Goal: Task Accomplishment & Management: Manage account settings

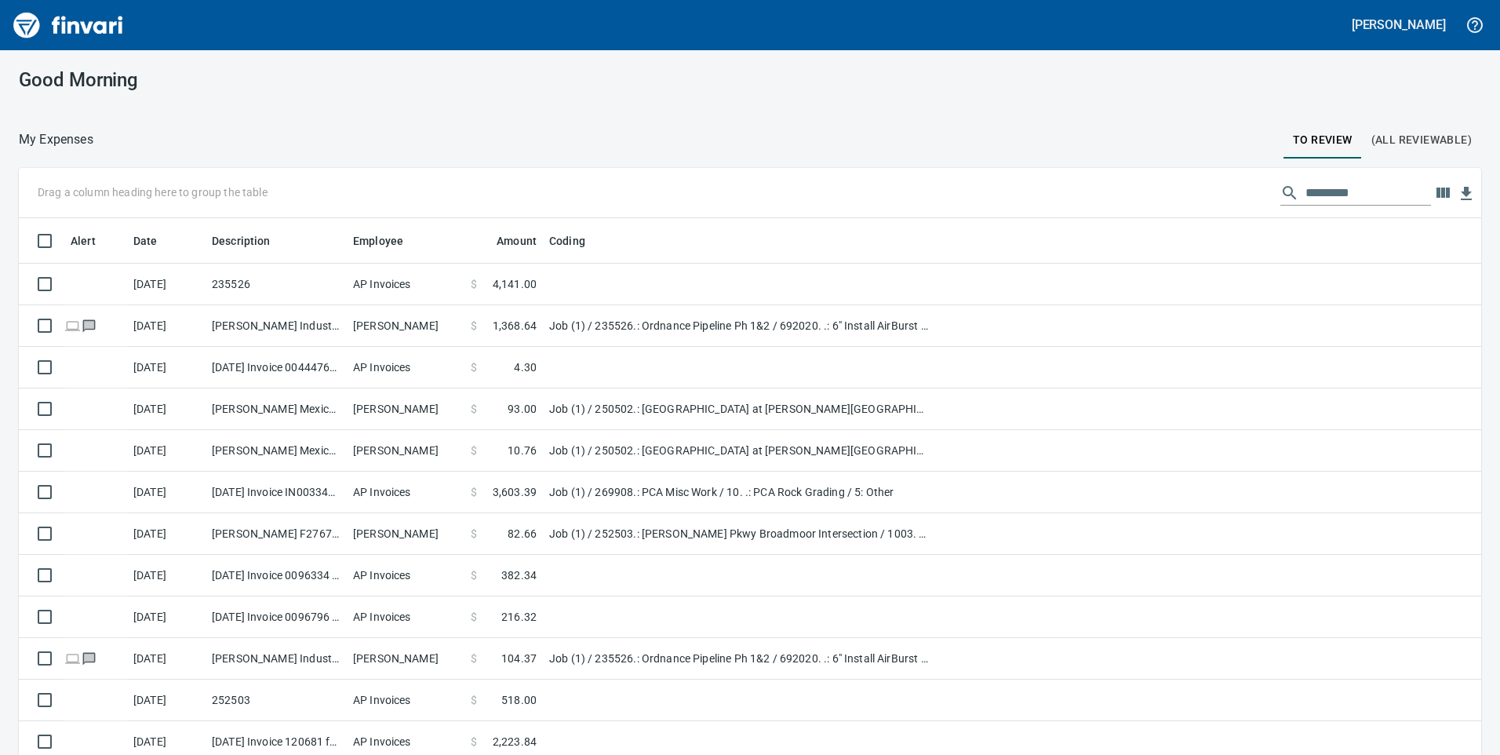
scroll to position [570, 1427]
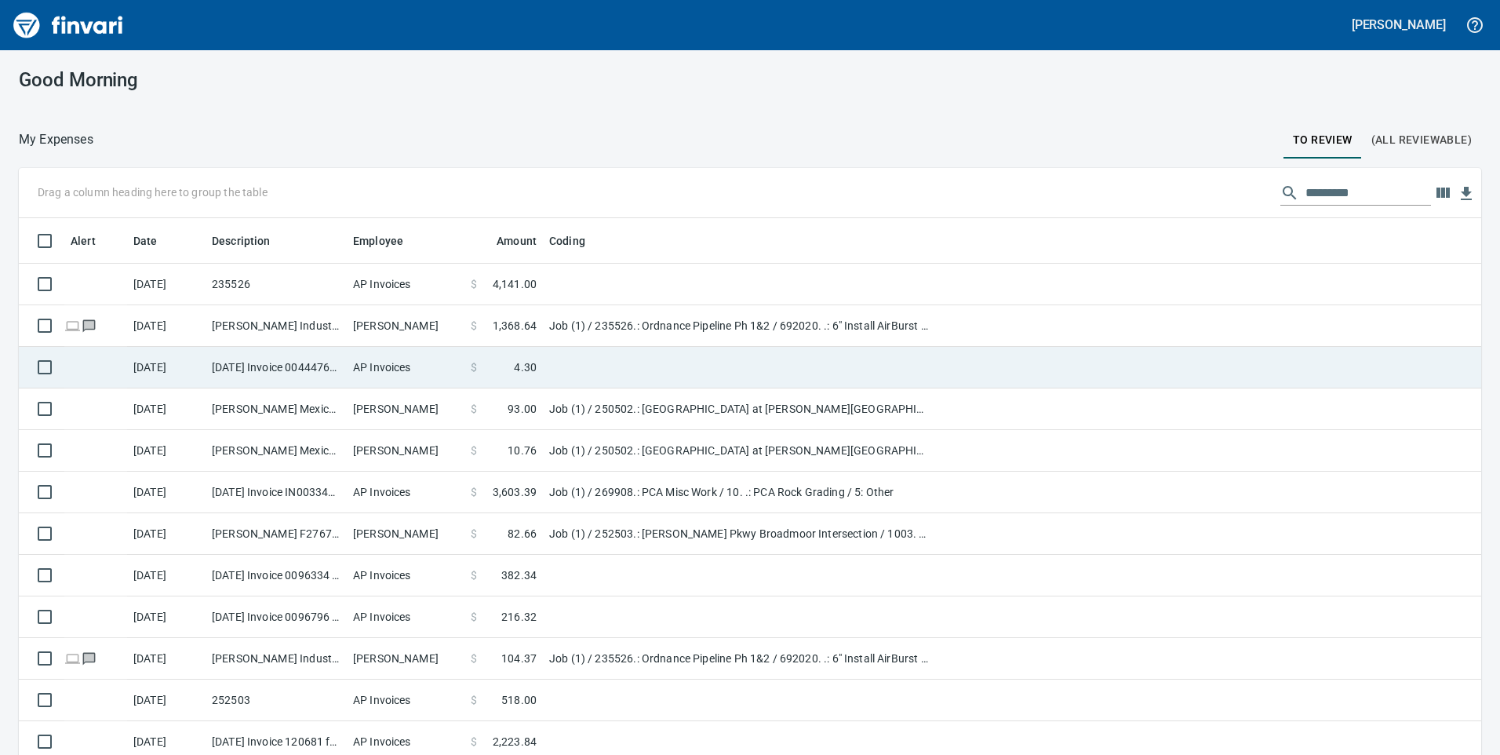
click at [529, 325] on span "1,368.64" at bounding box center [515, 326] width 44 height 16
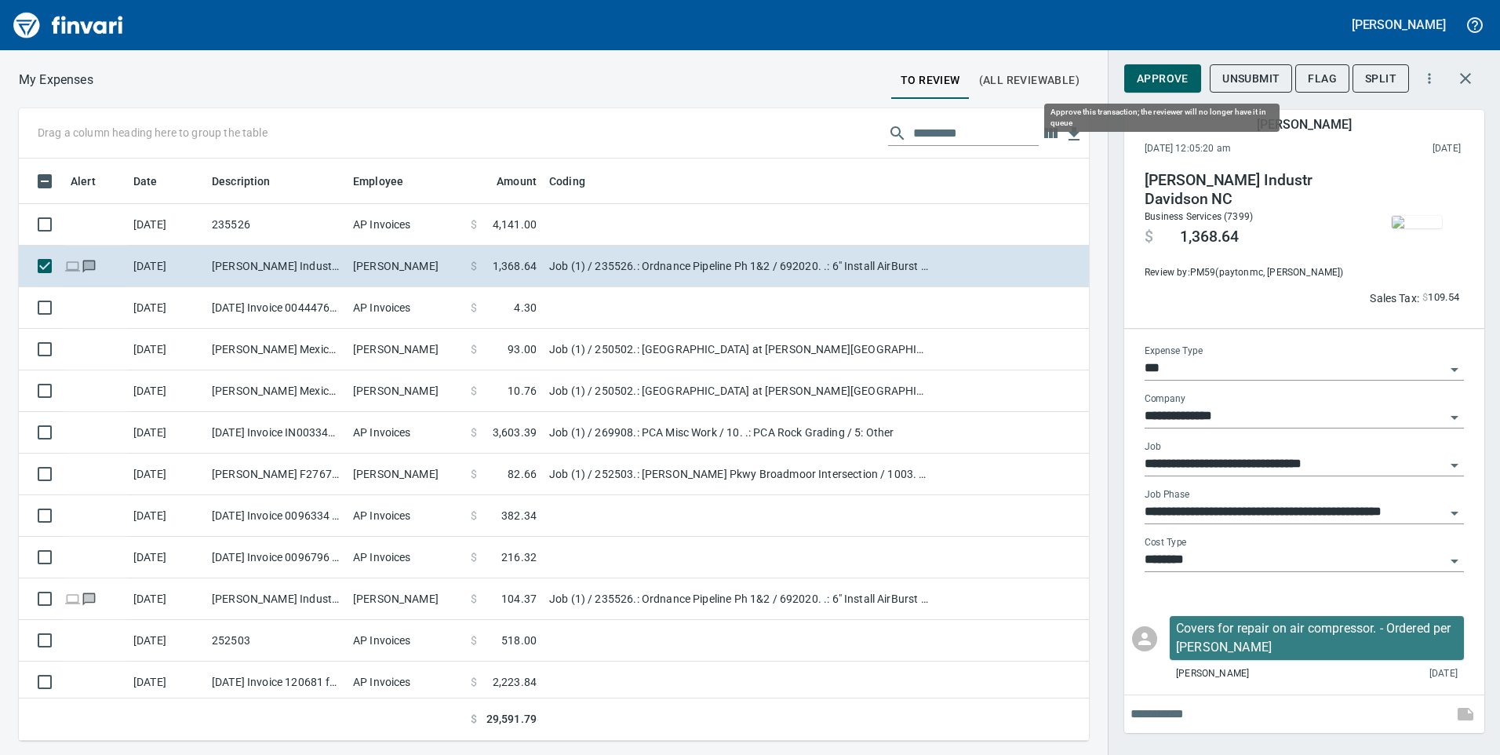
scroll to position [570, 1046]
click at [1175, 91] on button "Approve" at bounding box center [1162, 78] width 77 height 29
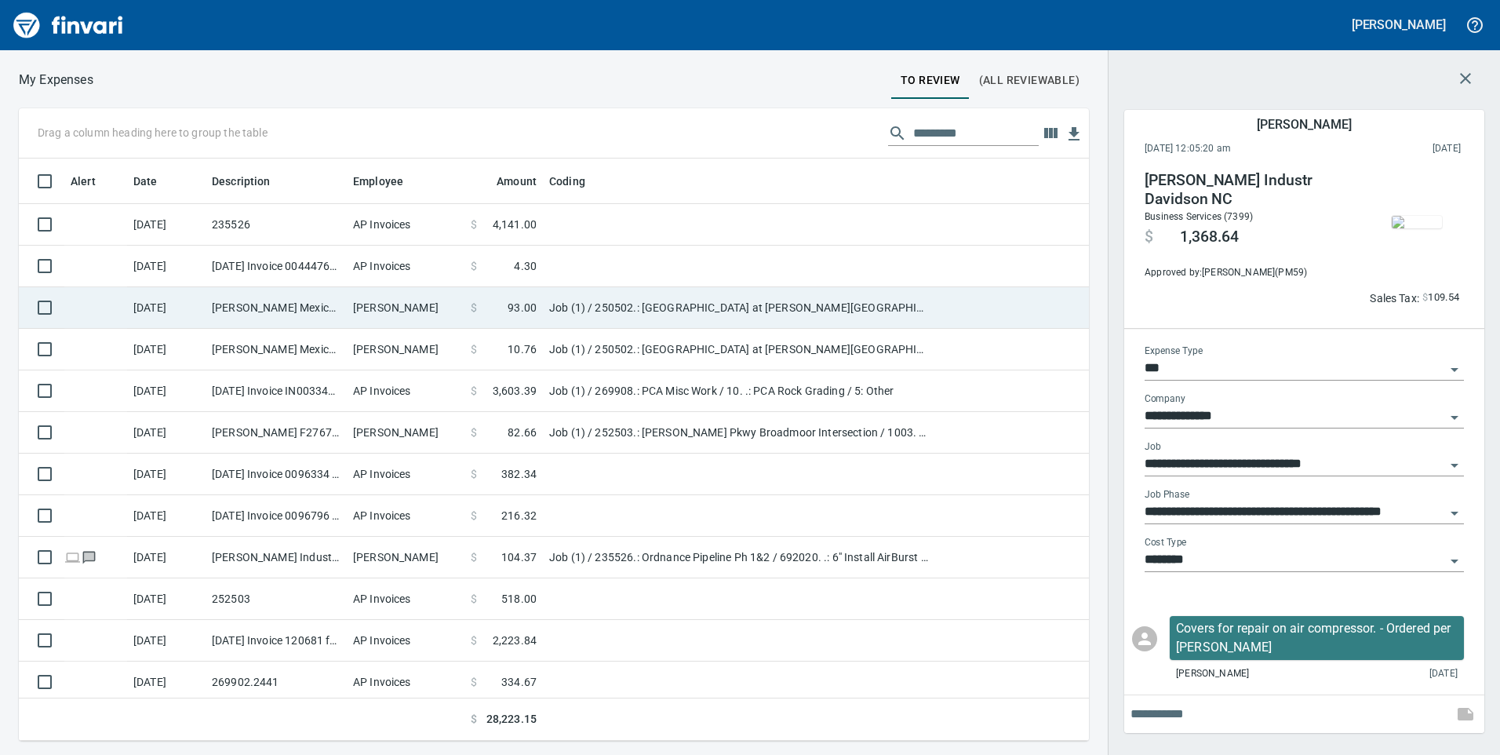
click at [633, 312] on td "Job (1) / 250502.: [GEOGRAPHIC_DATA] at [PERSON_NAME][GEOGRAPHIC_DATA] / 1003. …" at bounding box center [739, 308] width 392 height 42
type input "**********"
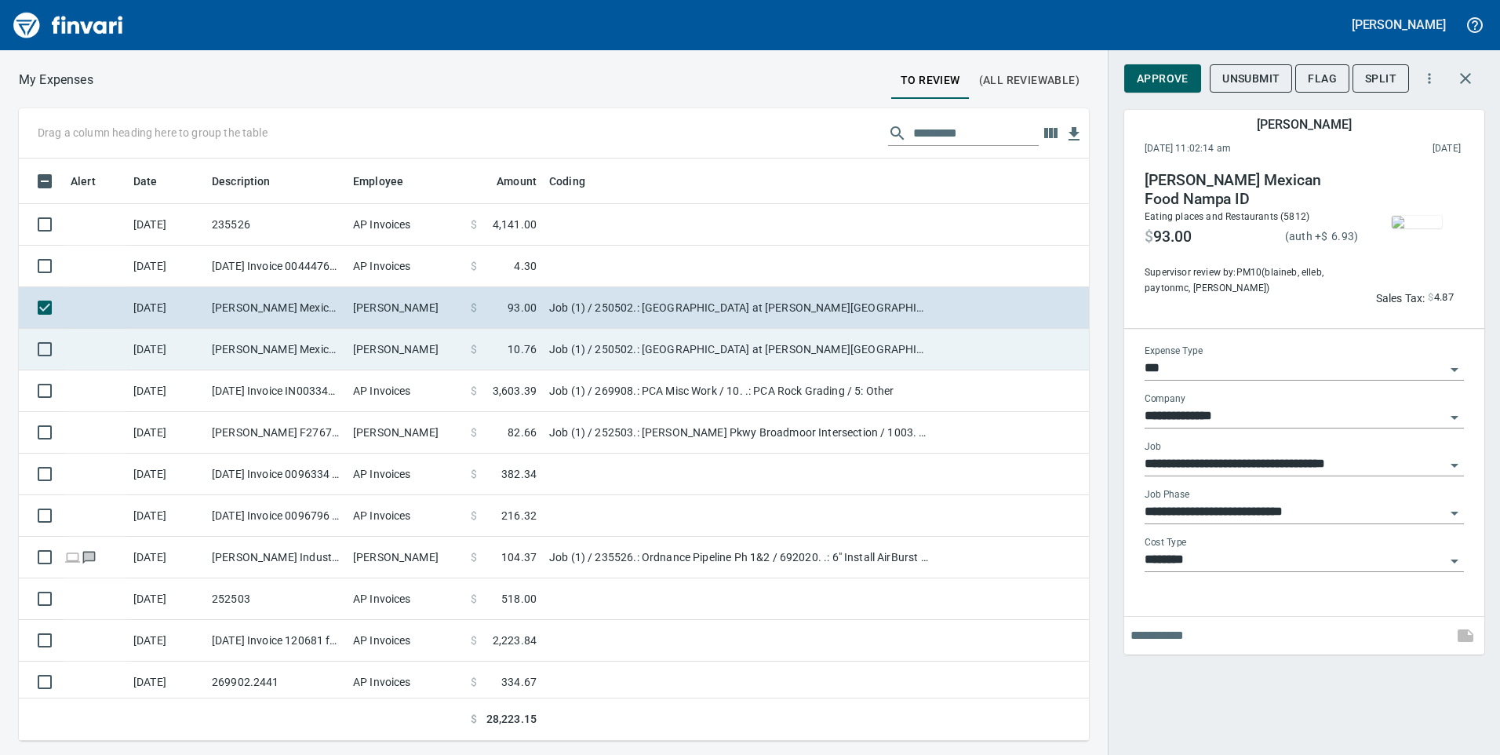
click at [669, 347] on td "Job (1) / 250502.: [GEOGRAPHIC_DATA] at [PERSON_NAME][GEOGRAPHIC_DATA] / 1003. …" at bounding box center [739, 350] width 392 height 42
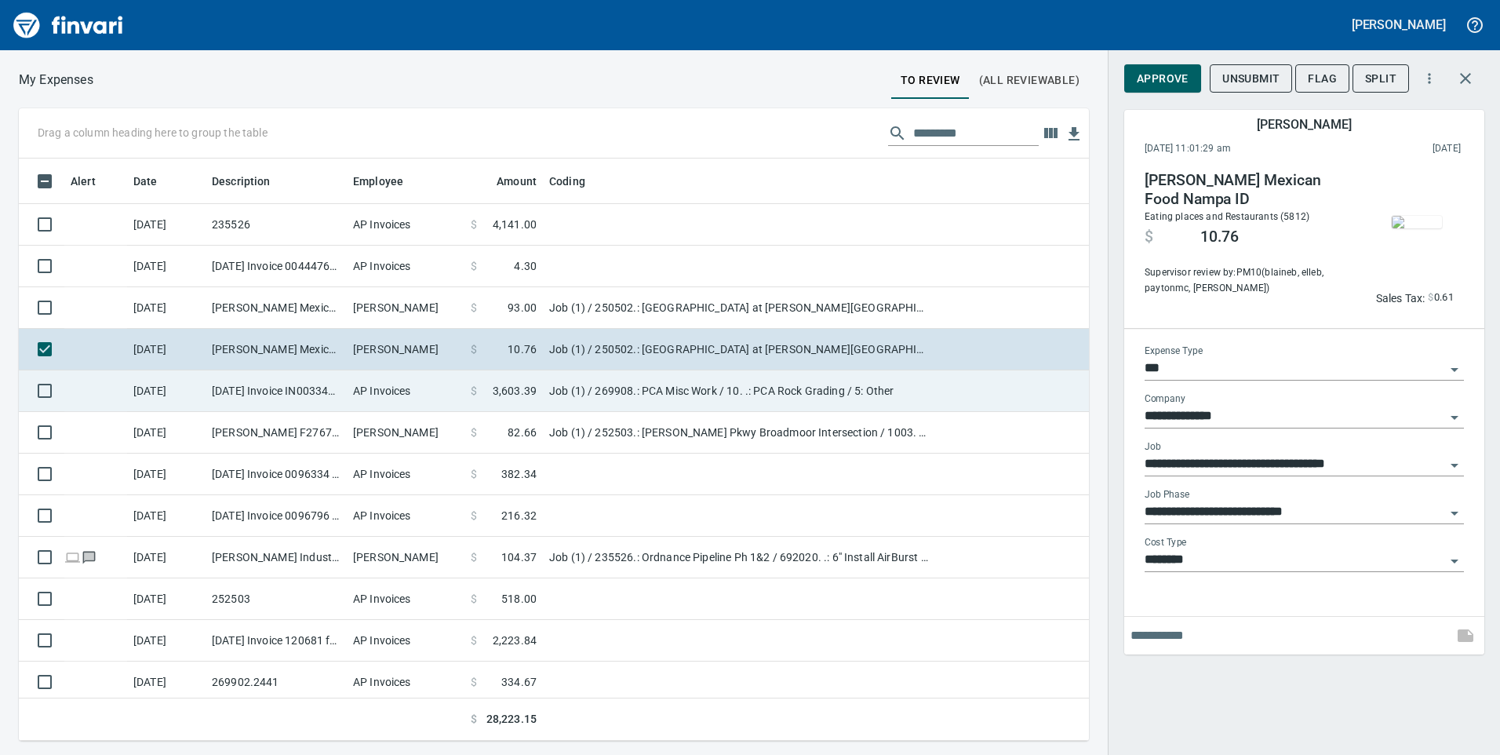
click at [664, 386] on td "Job (1) / 269908.: PCA Misc Work / 10. .: PCA Rock Grading / 5: Other" at bounding box center [739, 391] width 392 height 42
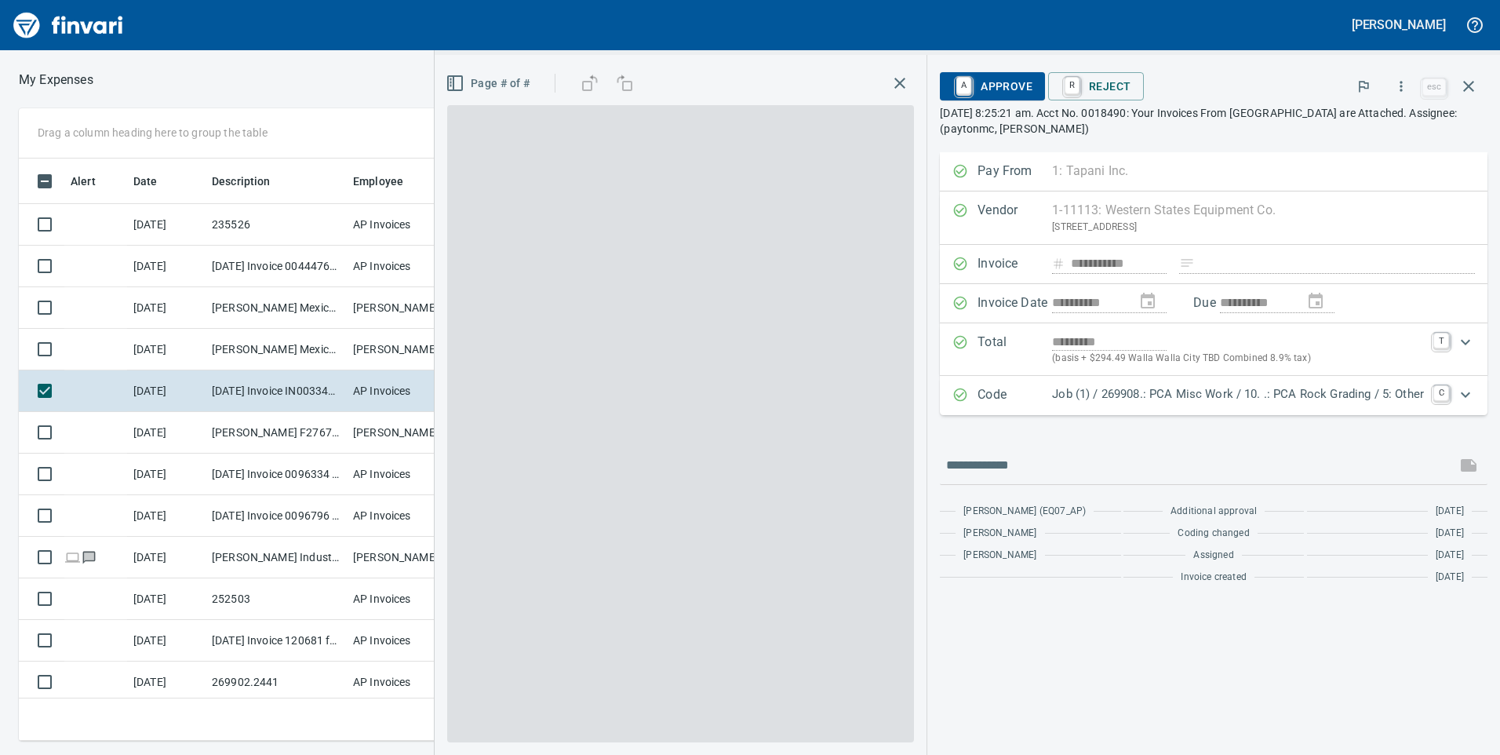
click at [679, 423] on span at bounding box center [680, 423] width 467 height 637
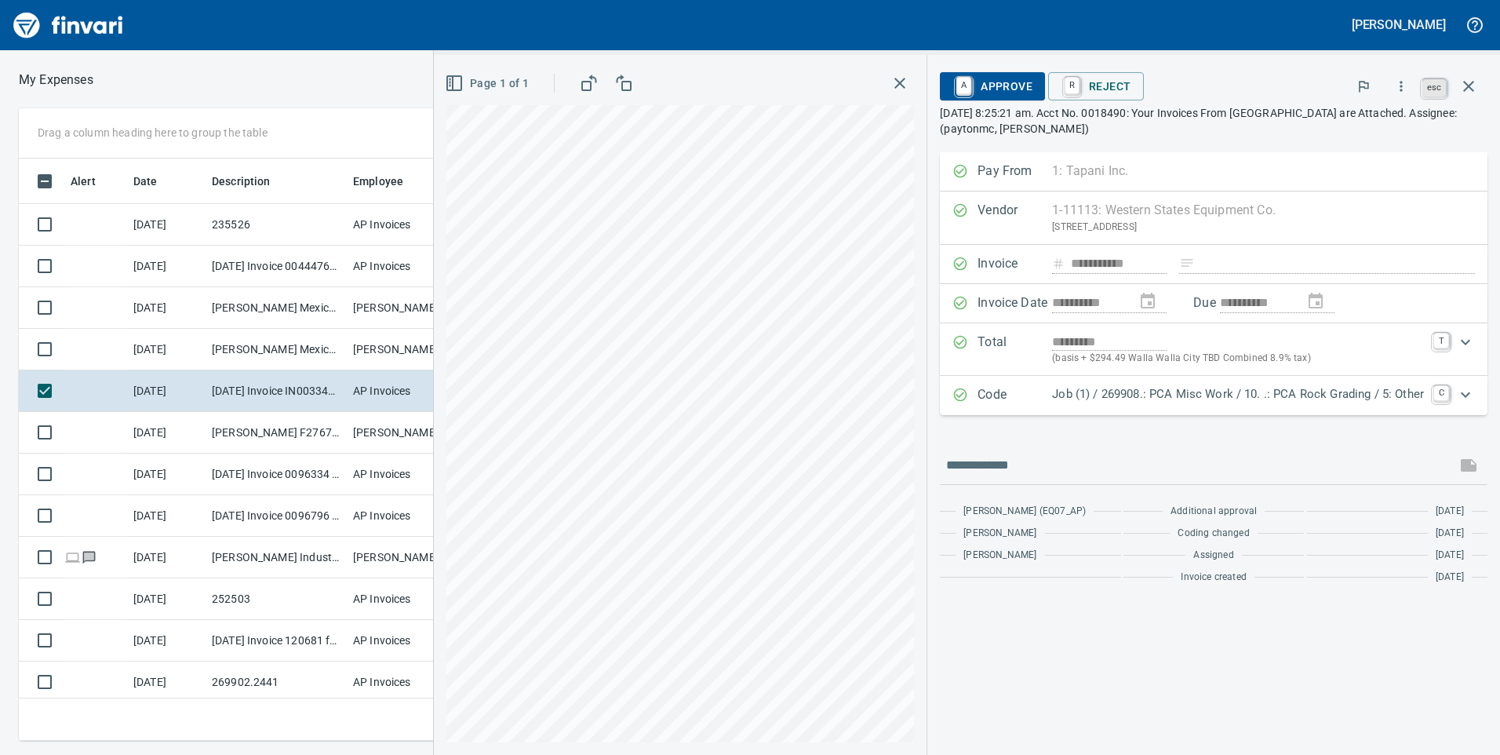
scroll to position [570, 1046]
click at [1464, 93] on icon "button" at bounding box center [1468, 86] width 19 height 19
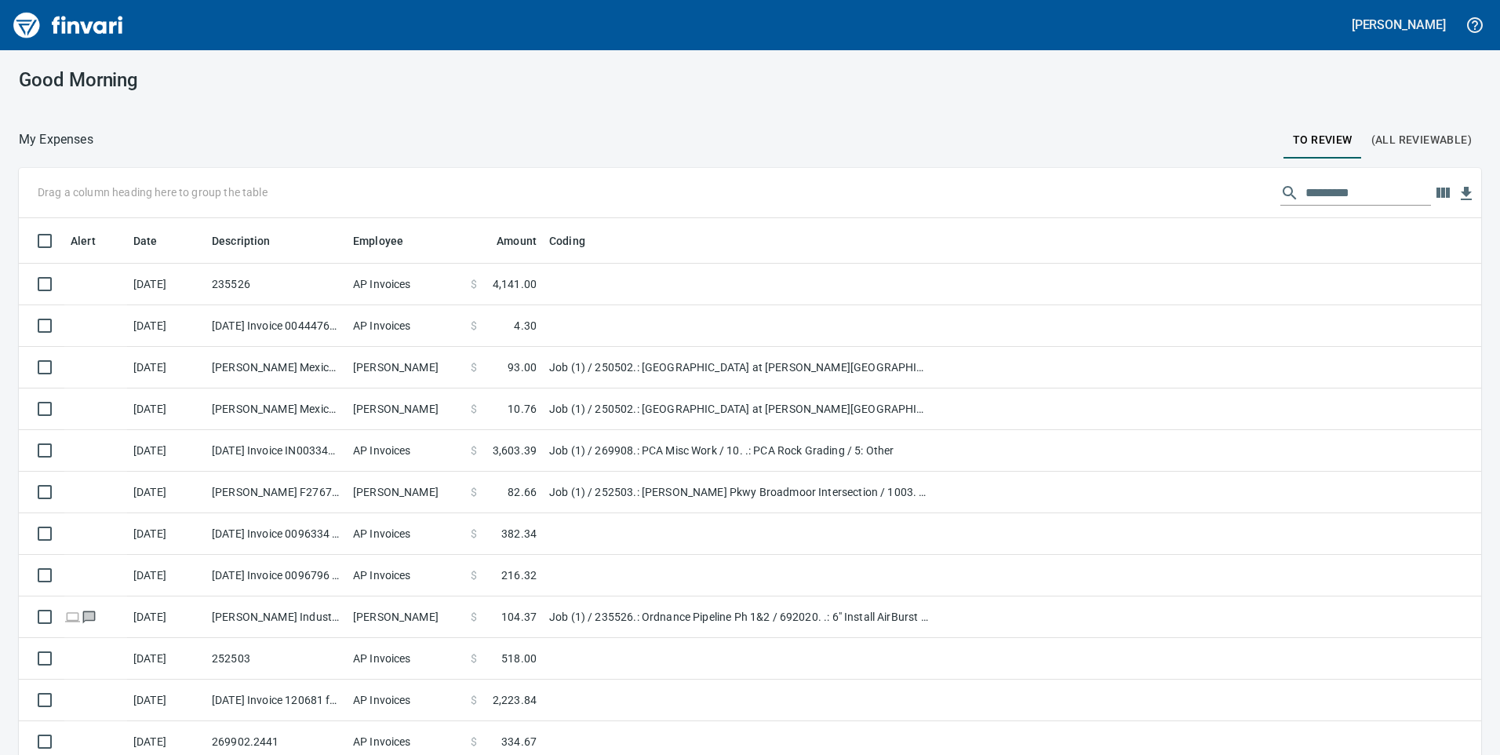
scroll to position [570, 1427]
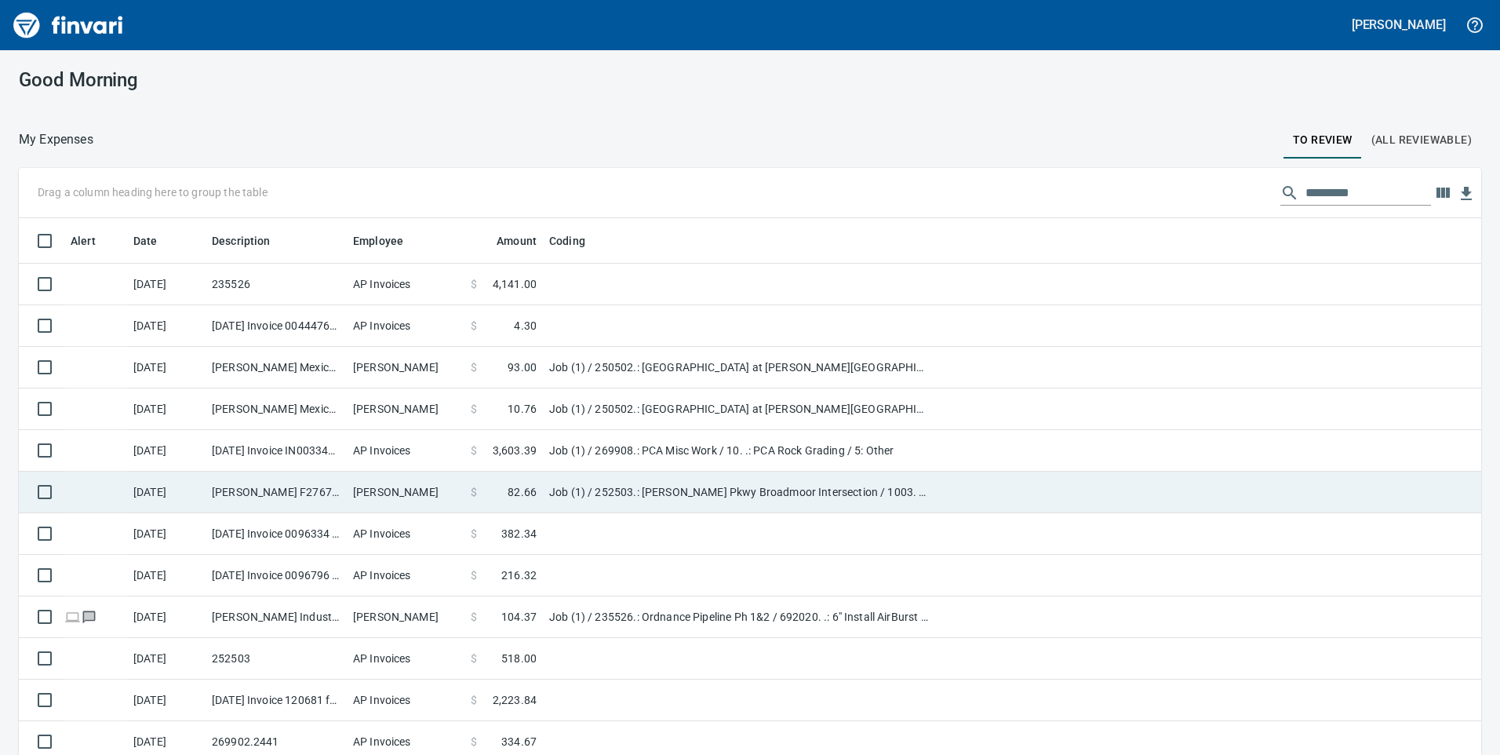
click at [722, 506] on td "Job (1) / 252503.: [PERSON_NAME] Pkwy Broadmoor Intersection / 1003. .: General…" at bounding box center [739, 492] width 392 height 42
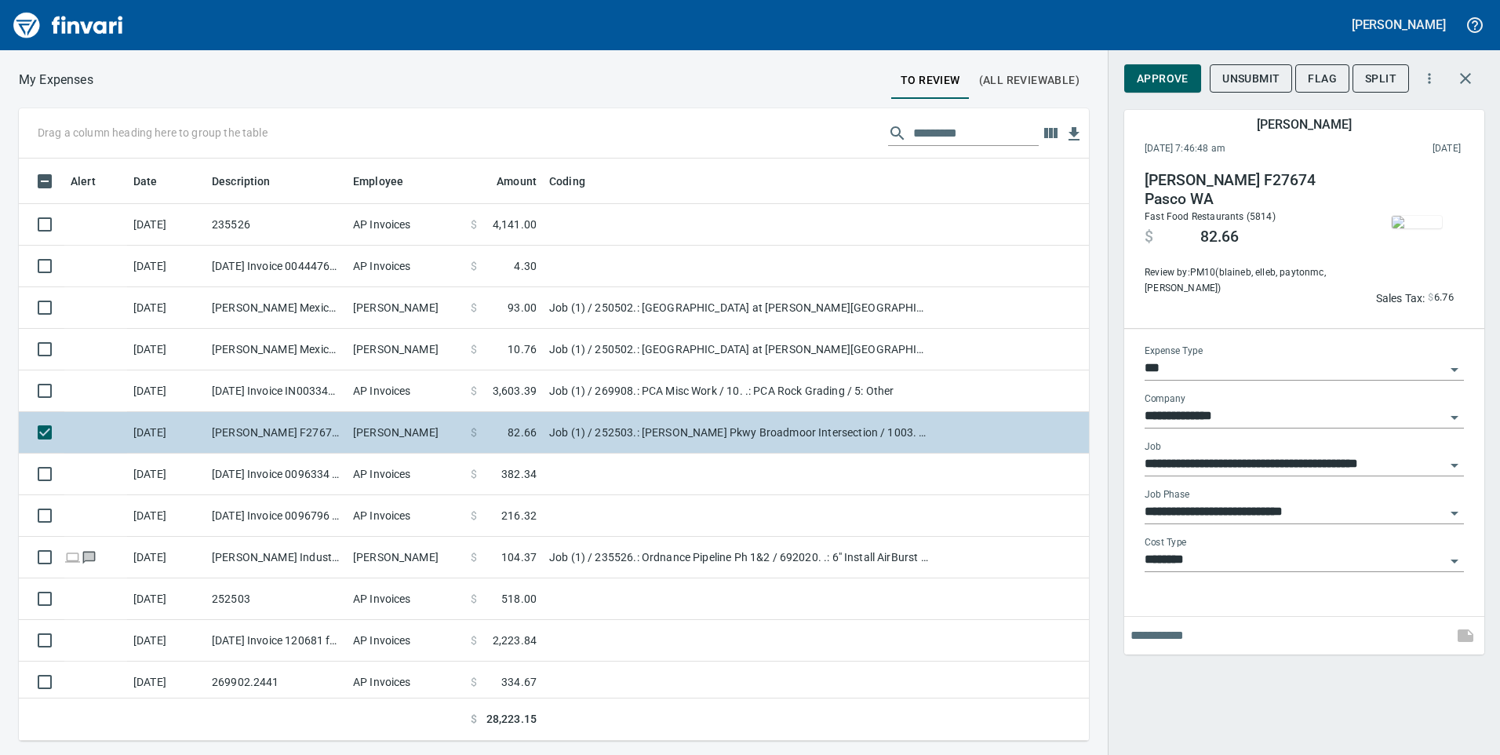
scroll to position [570, 1046]
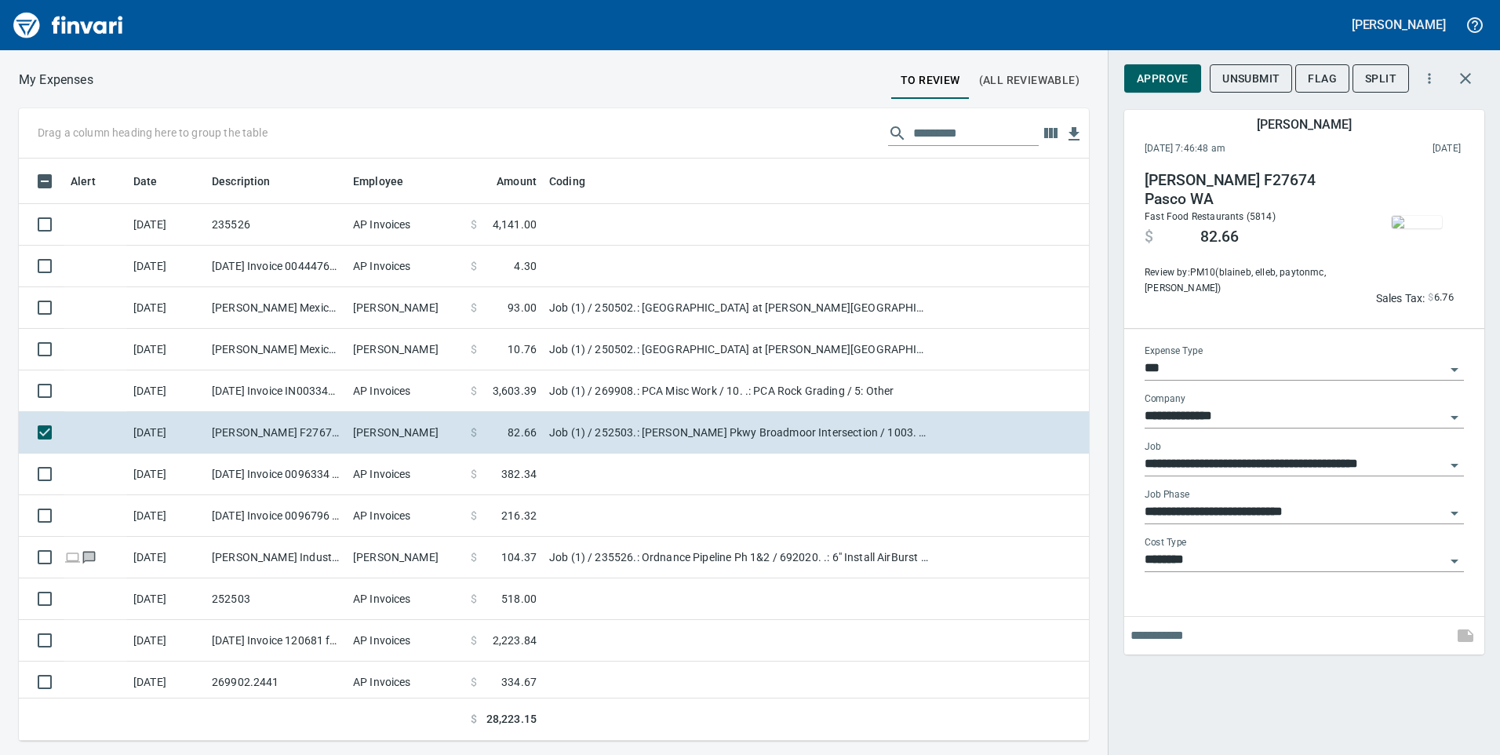
click at [1437, 225] on img "button" at bounding box center [1417, 222] width 50 height 13
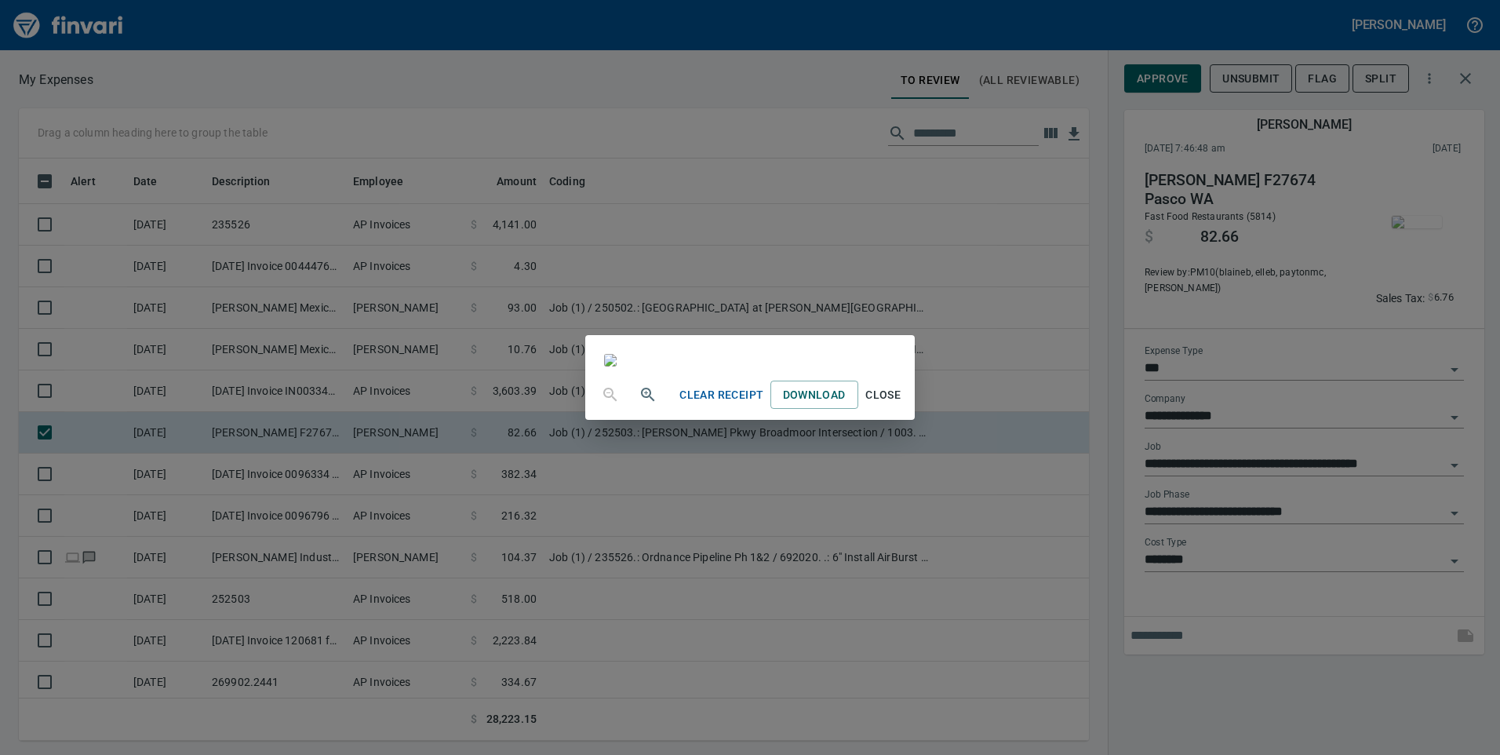
click at [1089, 204] on div "Clear Receipt Download Close" at bounding box center [750, 377] width 1500 height 755
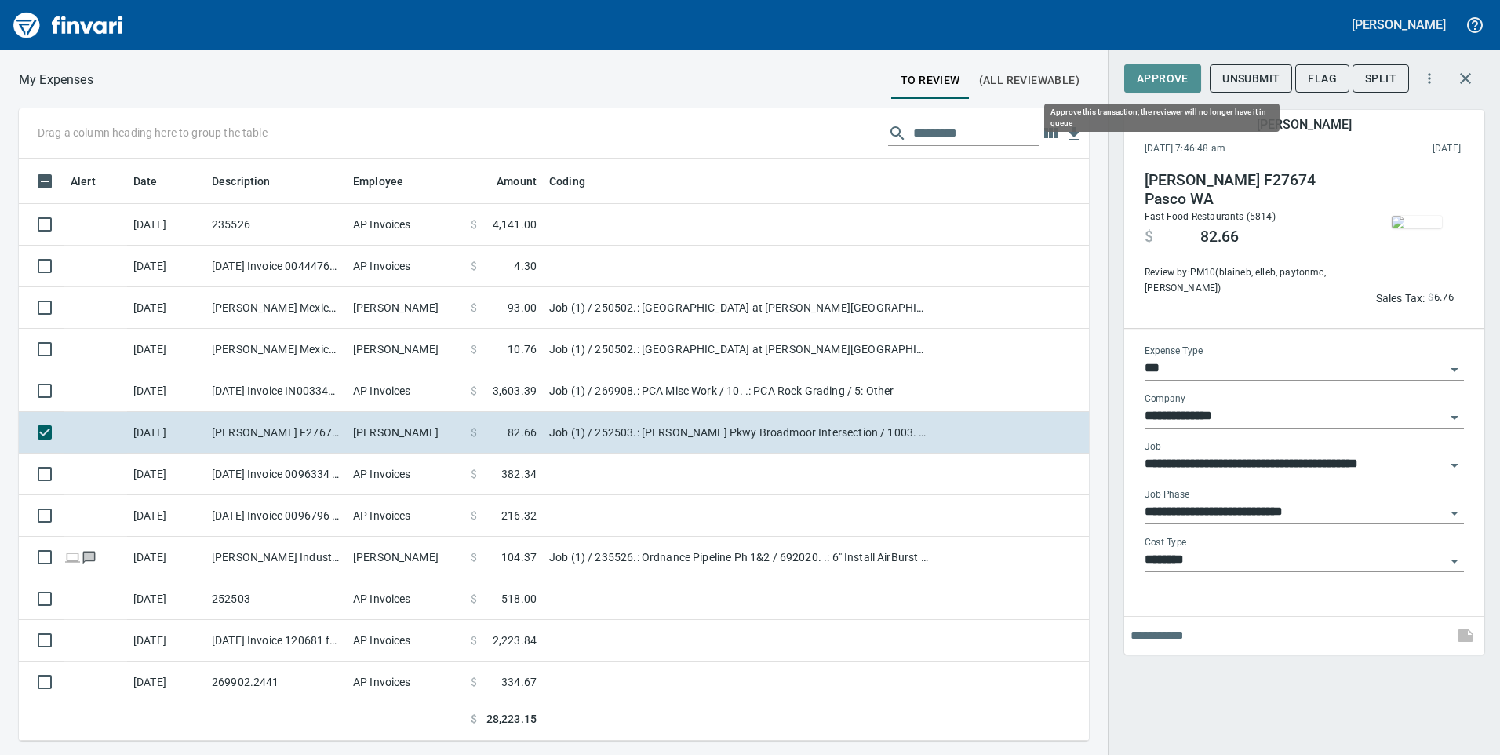
click at [1183, 86] on span "Approve" at bounding box center [1163, 79] width 52 height 20
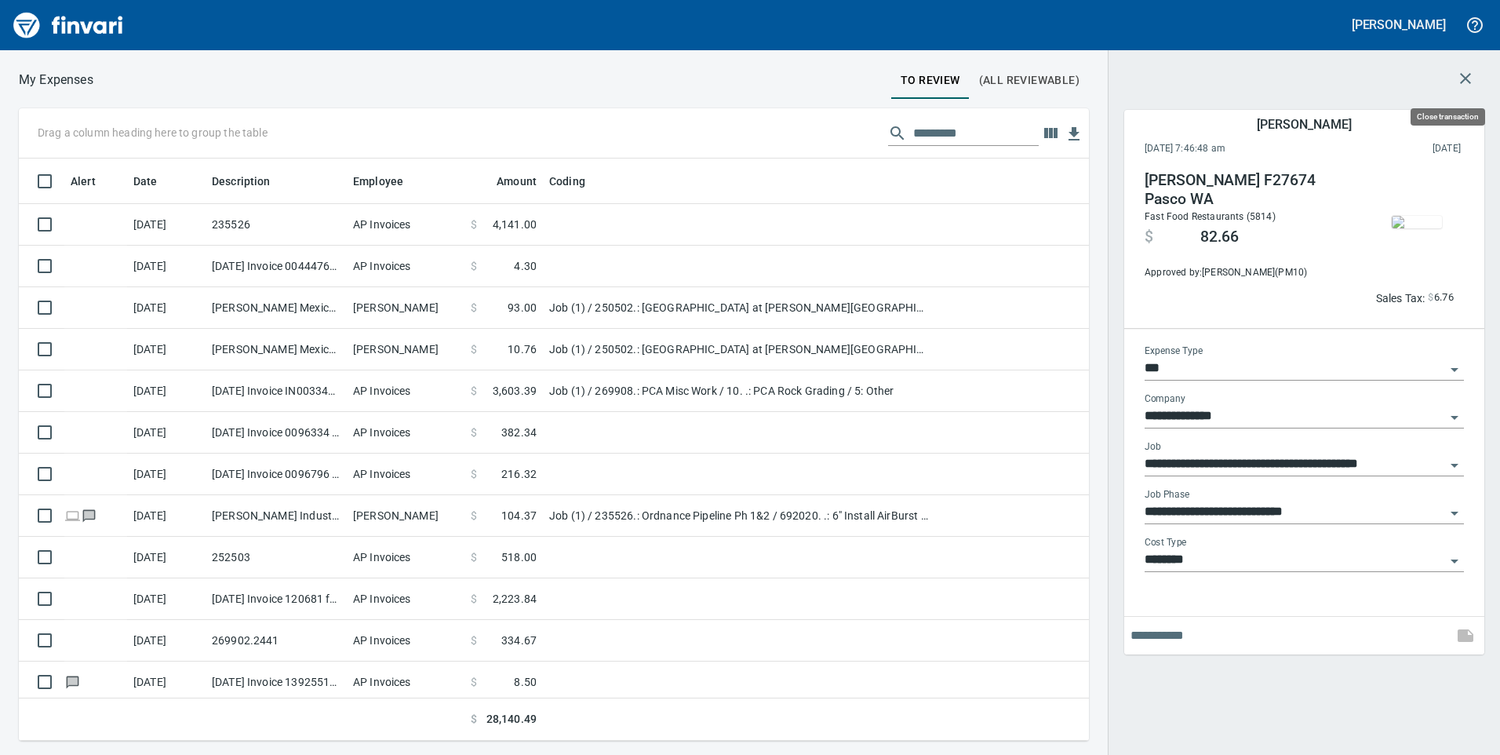
click at [1464, 82] on icon "button" at bounding box center [1465, 78] width 19 height 19
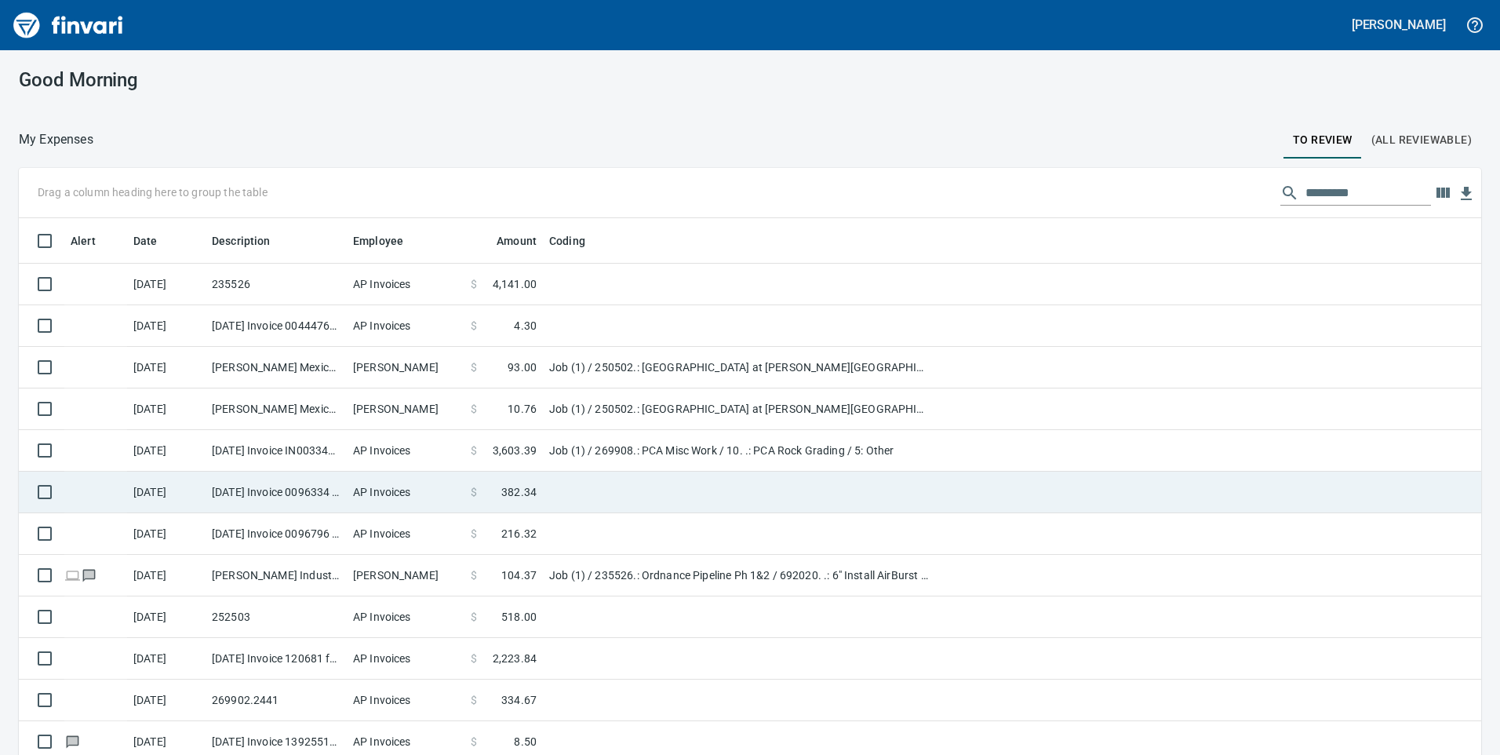
scroll to position [2, 2]
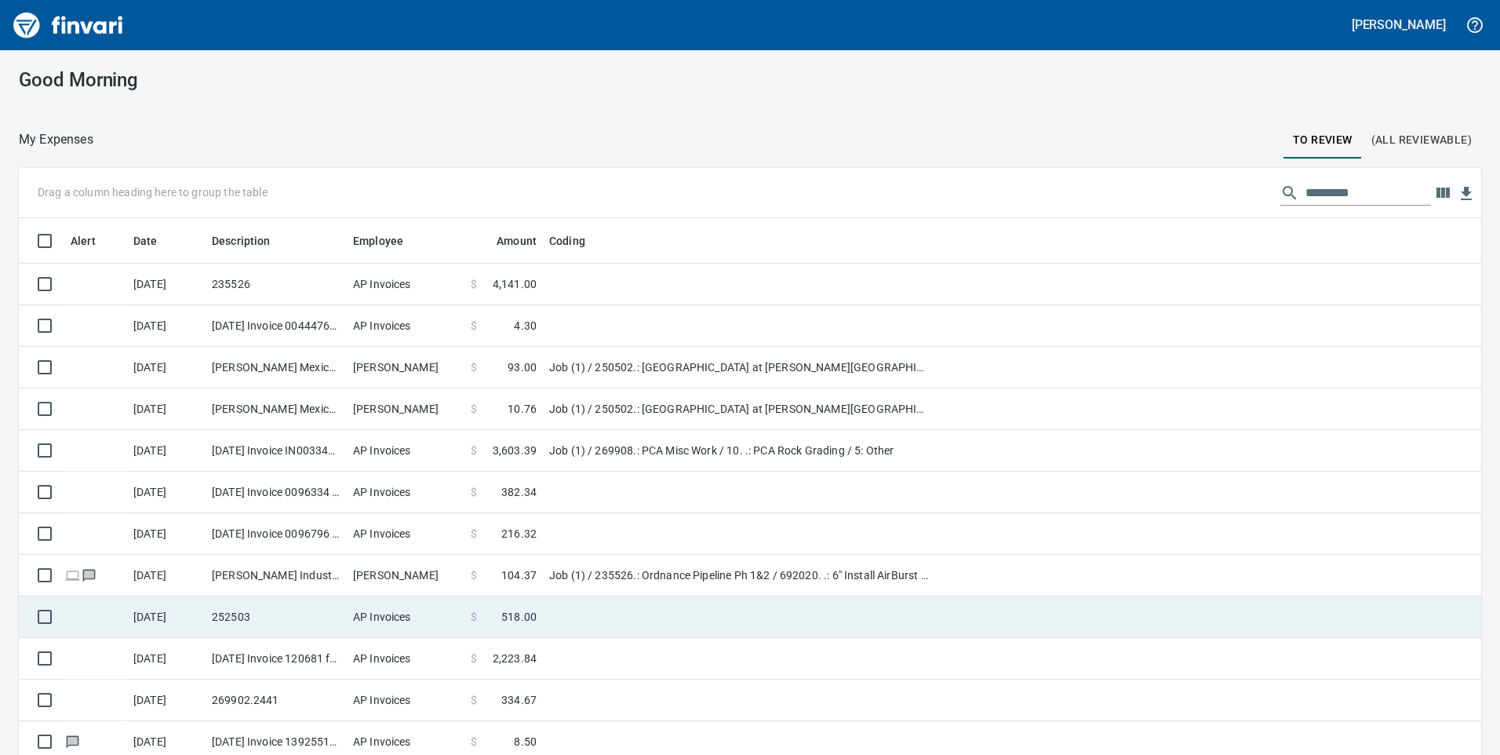
click at [671, 570] on td "Job (1) / 235526.: Ordnance Pipeline Ph 1&2 / 692020. .: 6" Install AirBurst Co…" at bounding box center [739, 576] width 392 height 42
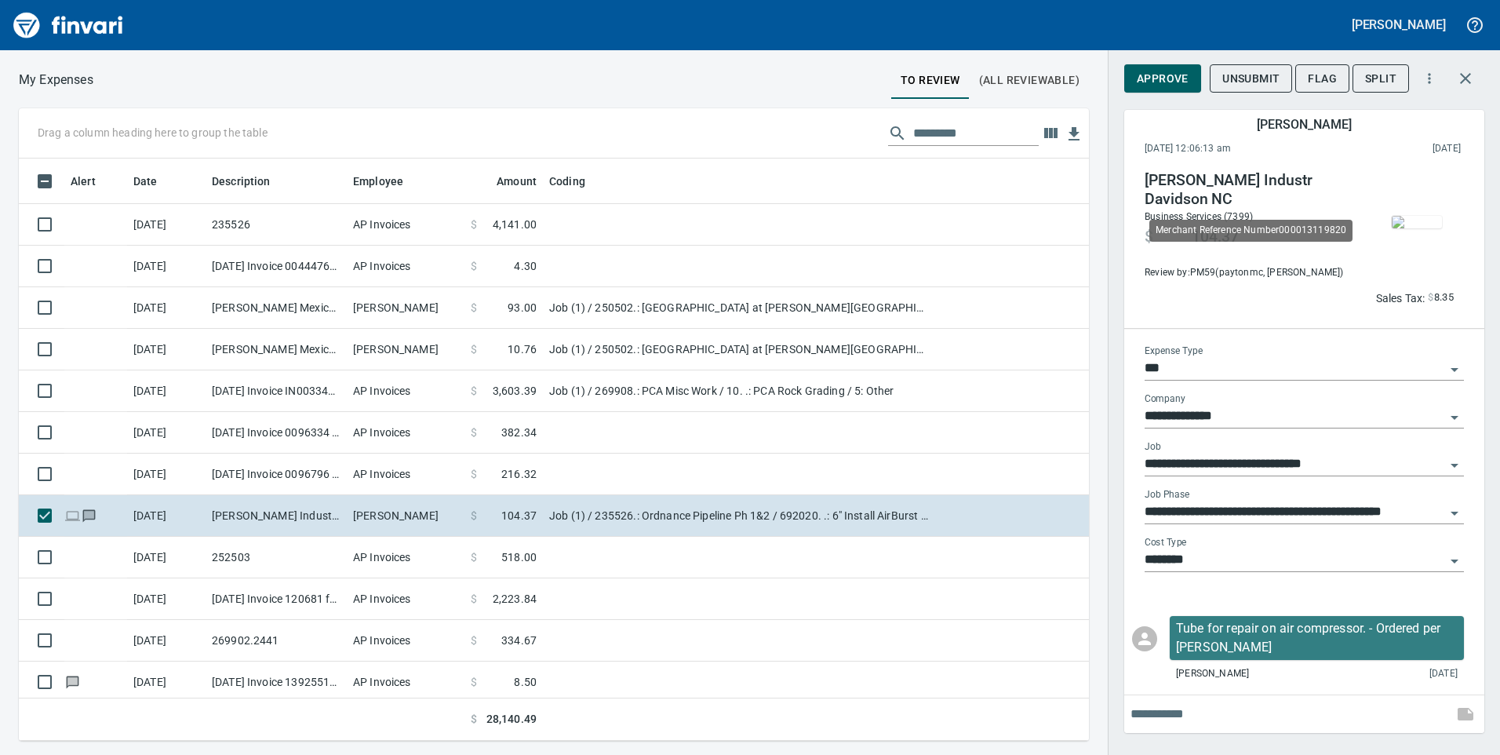
scroll to position [570, 1046]
click at [1180, 85] on span "Approve" at bounding box center [1163, 79] width 52 height 20
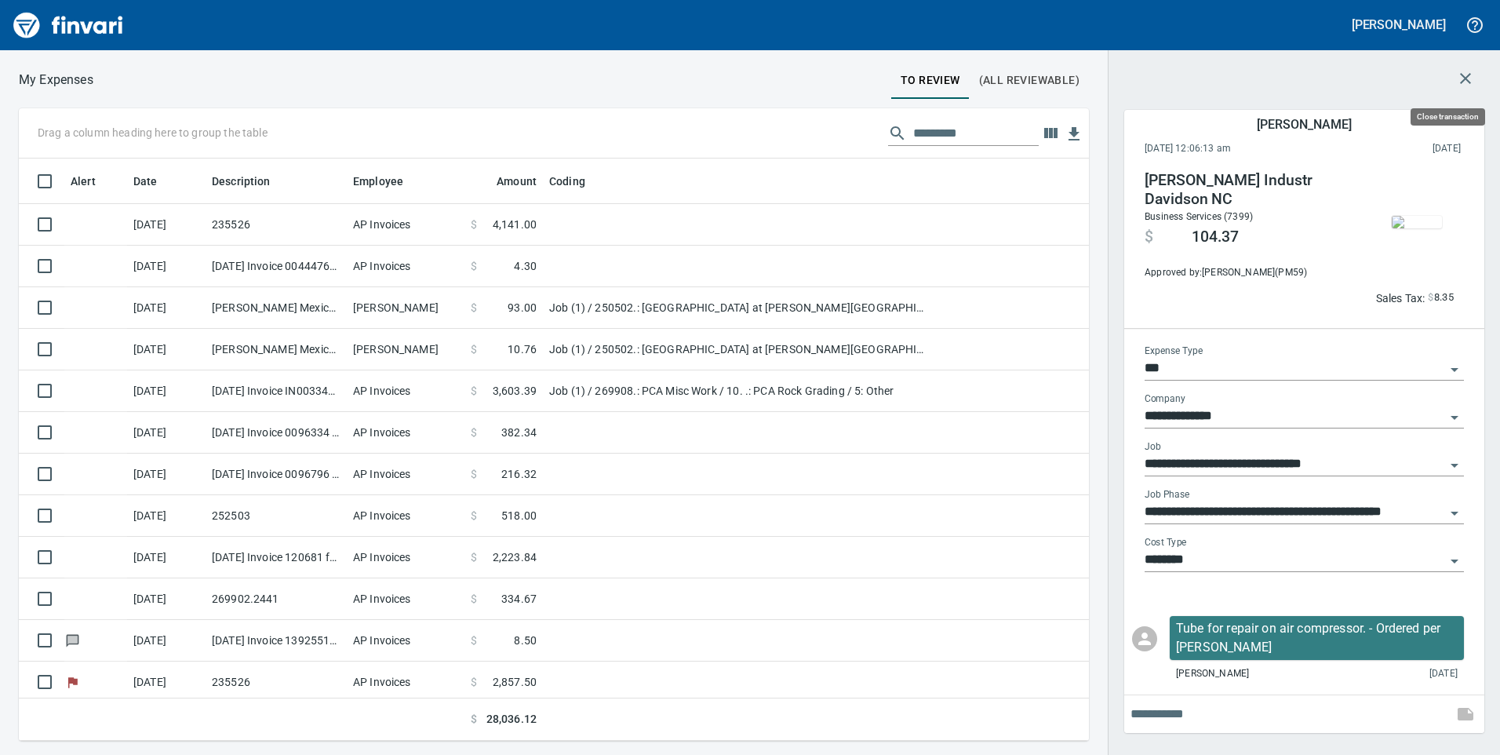
click at [1467, 76] on icon "button" at bounding box center [1465, 78] width 11 height 11
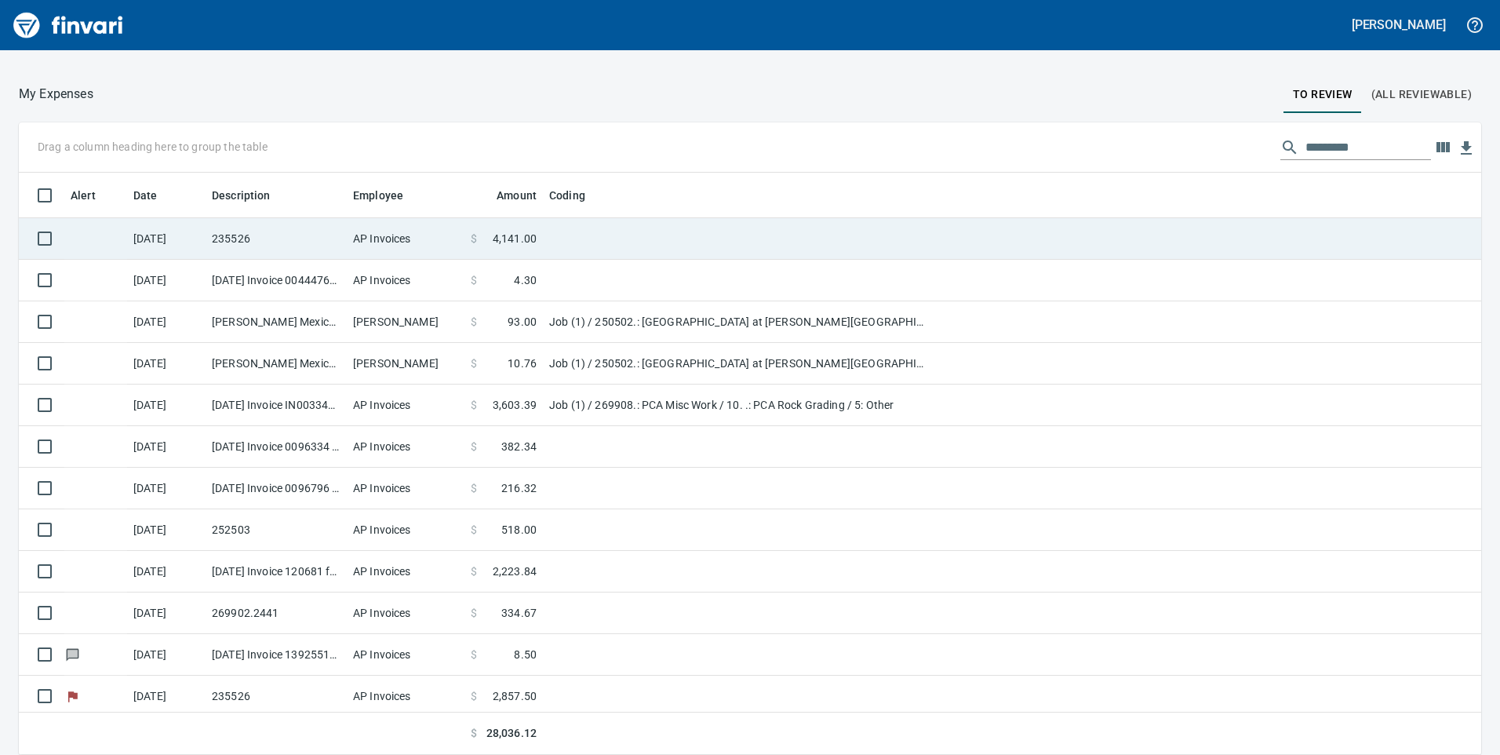
click at [584, 245] on td at bounding box center [739, 239] width 392 height 42
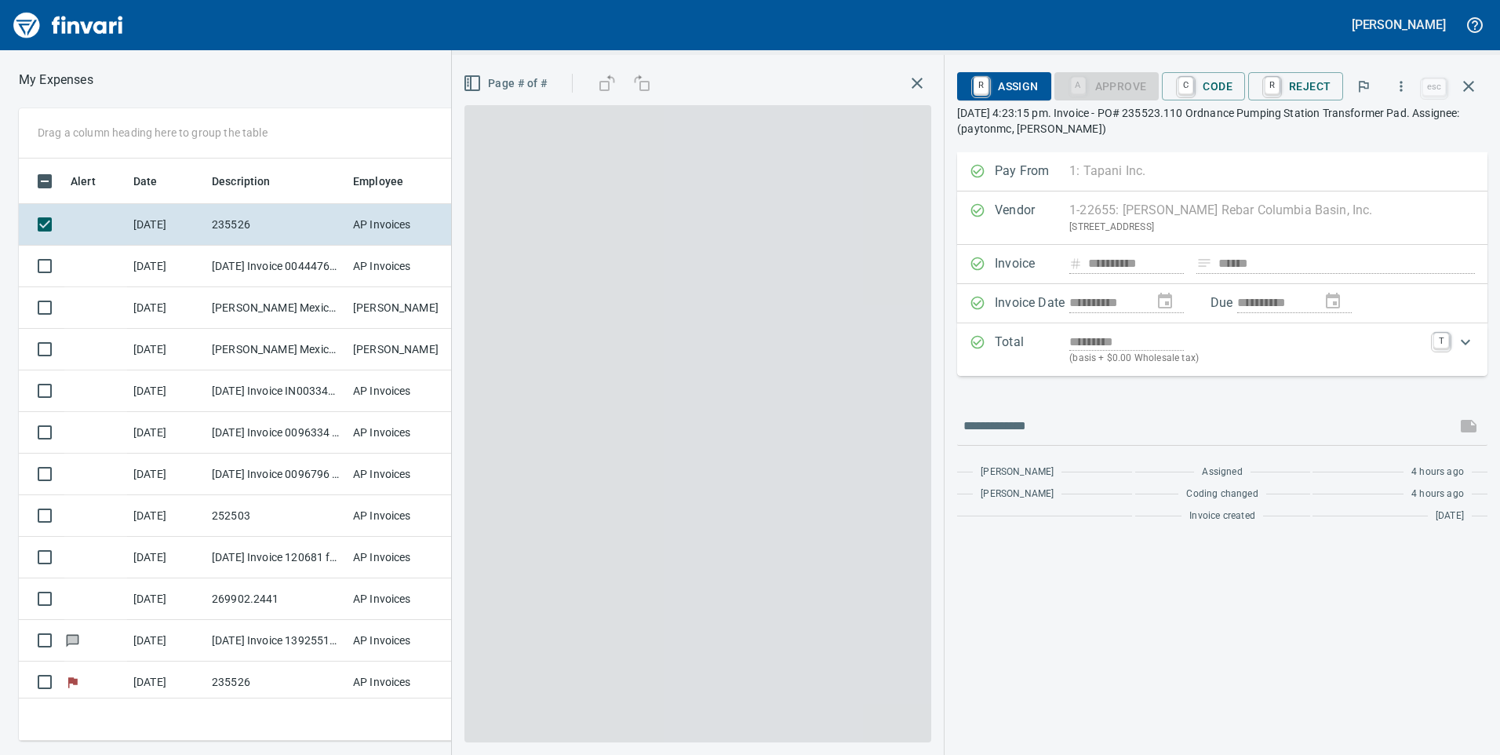
scroll to position [570, 1046]
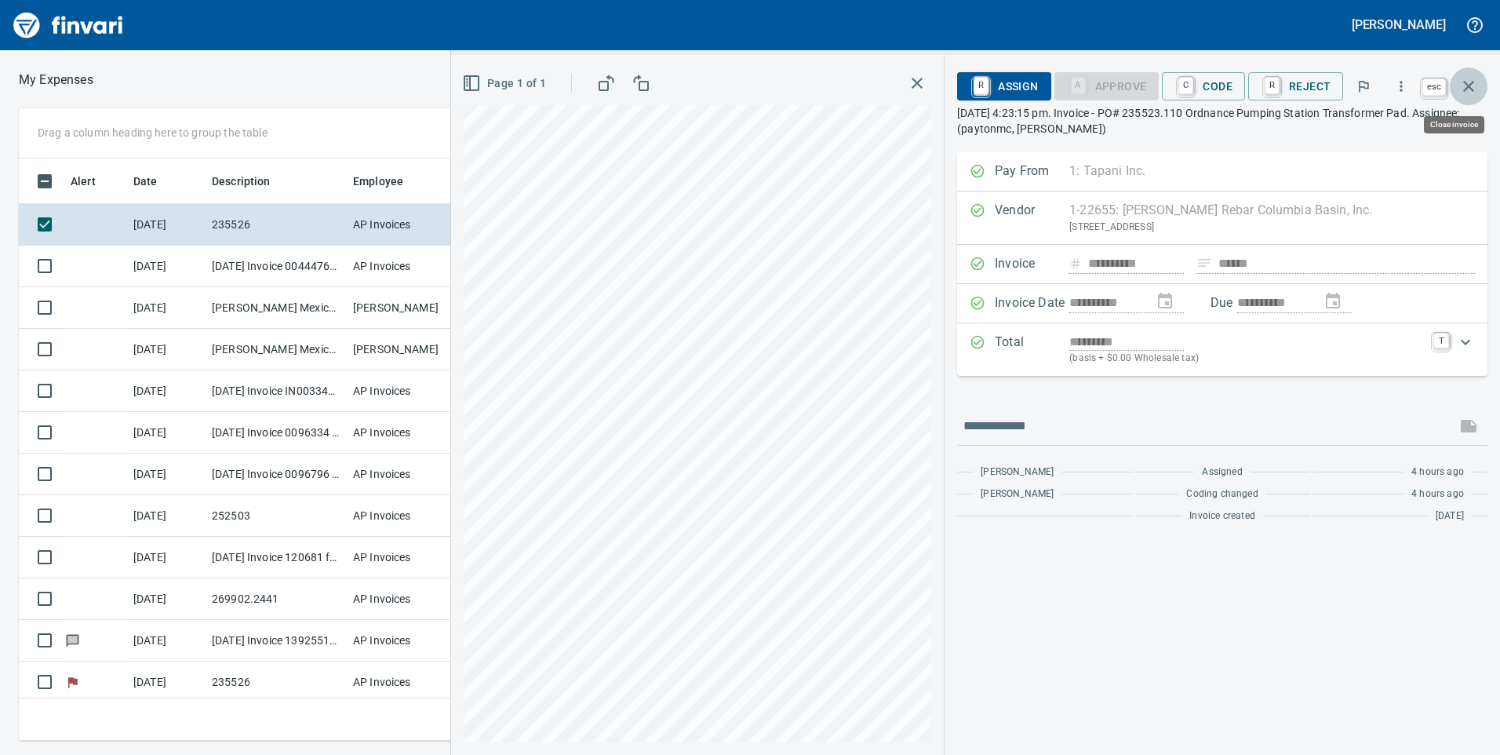
click at [1472, 89] on icon "button" at bounding box center [1468, 86] width 19 height 19
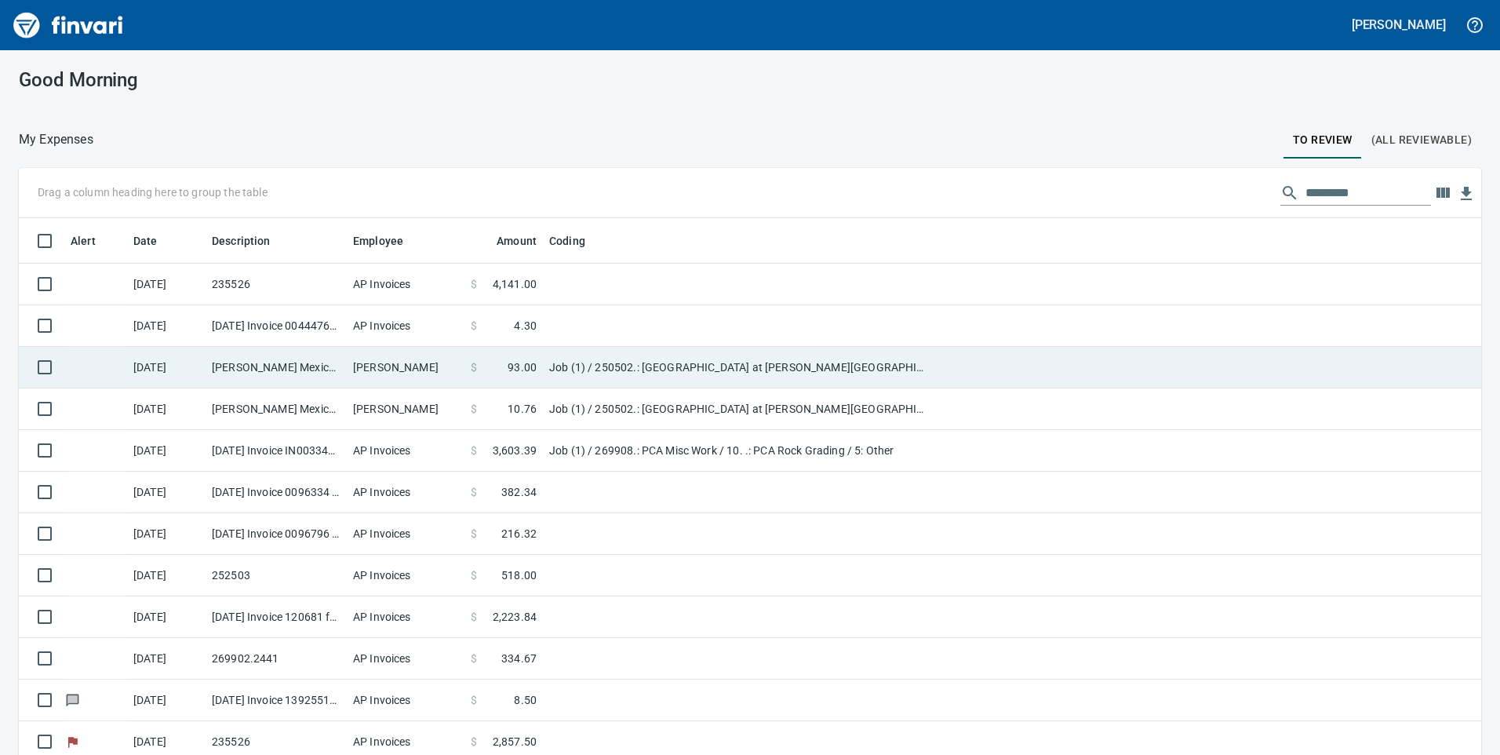
scroll to position [570, 1427]
